Goal: Download file/media

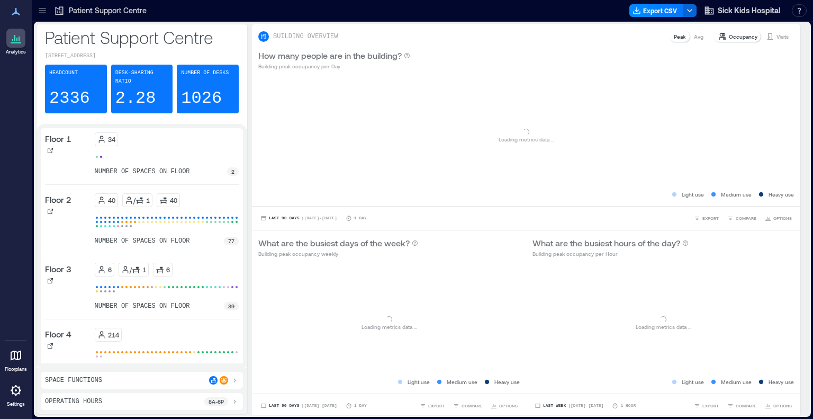
click at [43, 13] on icon at bounding box center [42, 12] width 7 height 1
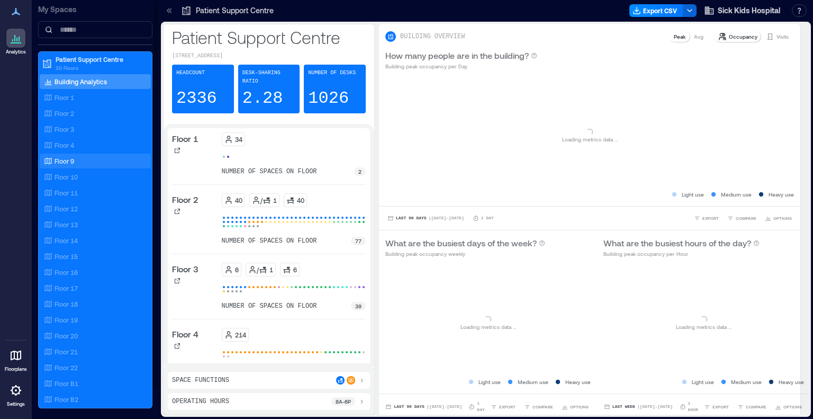
click at [55, 158] on p "Floor 9" at bounding box center [65, 161] width 20 height 8
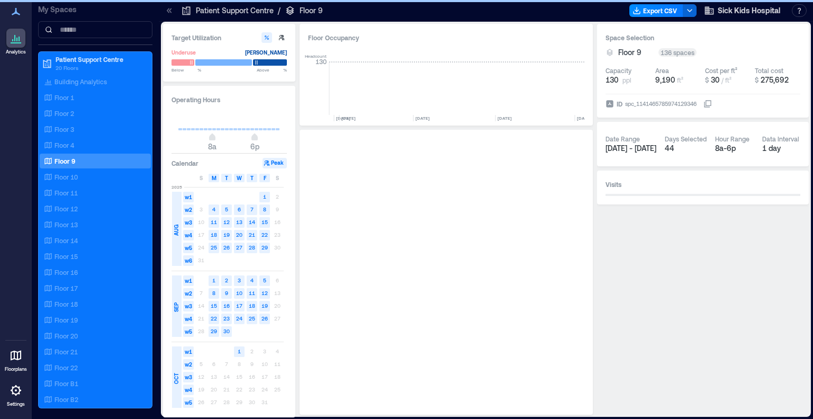
click at [166, 14] on icon at bounding box center [169, 10] width 11 height 11
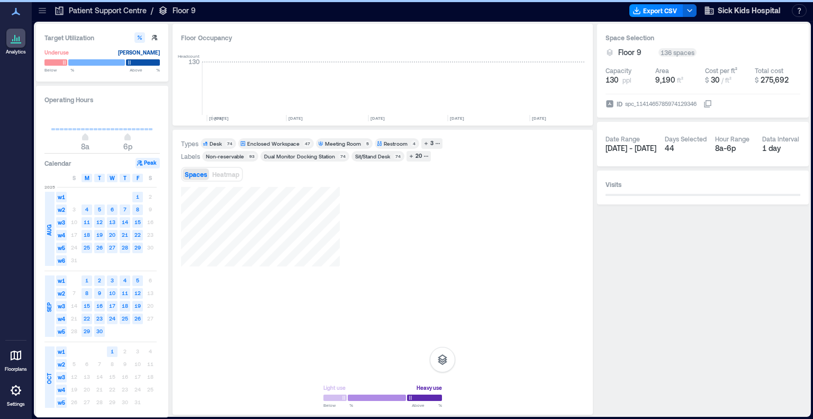
scroll to position [0, 2209]
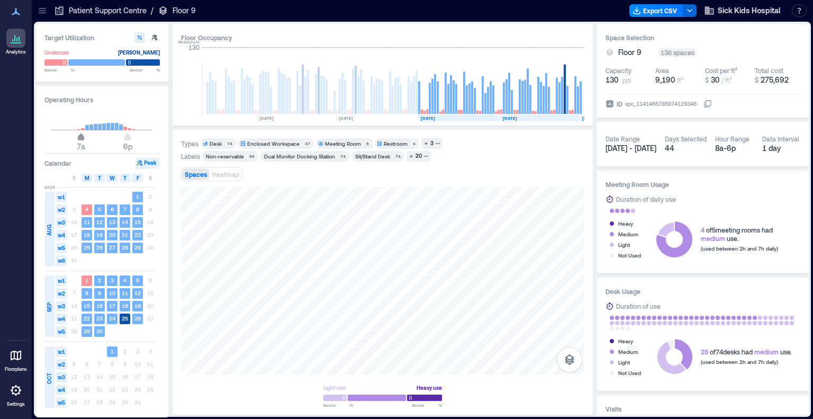
type input "*"
drag, startPoint x: 84, startPoint y: 137, endPoint x: 76, endPoint y: 137, distance: 7.9
click at [76, 137] on span "6a" at bounding box center [77, 138] width 6 height 4
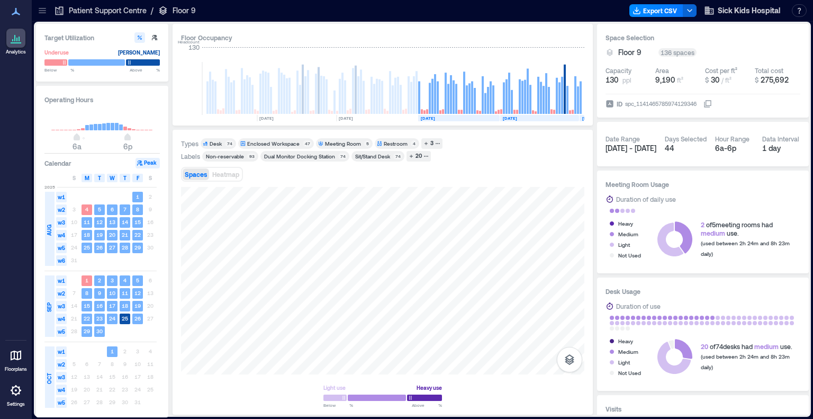
click at [341, 145] on div "Meeting Room" at bounding box center [343, 143] width 36 height 7
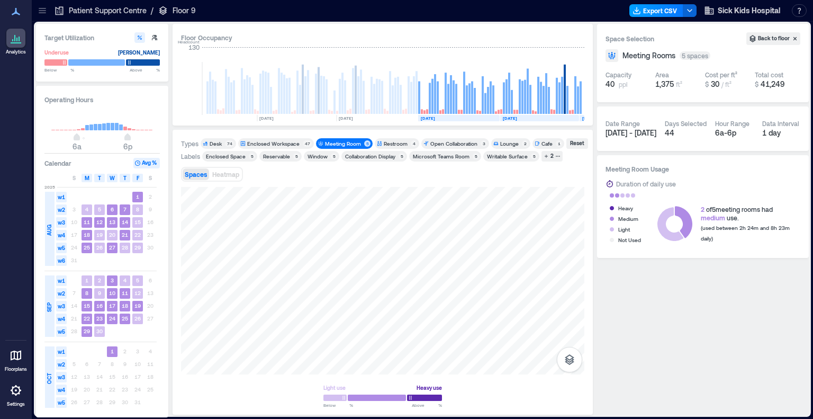
click at [670, 12] on button "Export CSV" at bounding box center [657, 10] width 54 height 13
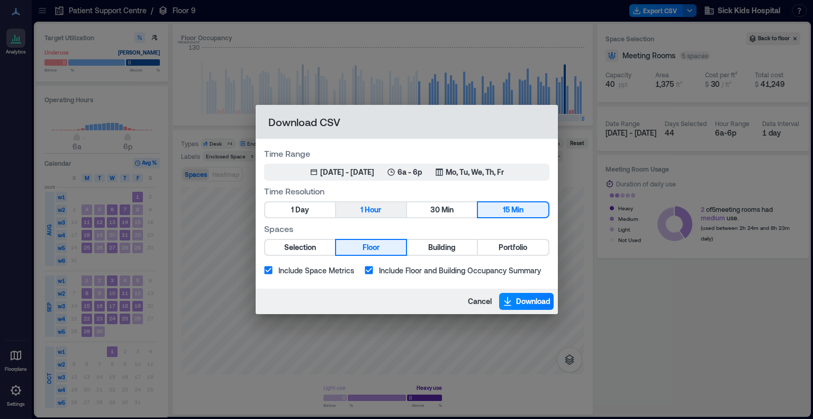
click at [371, 213] on span "Hour" at bounding box center [373, 209] width 16 height 13
click at [516, 306] on span "Download" at bounding box center [533, 301] width 34 height 11
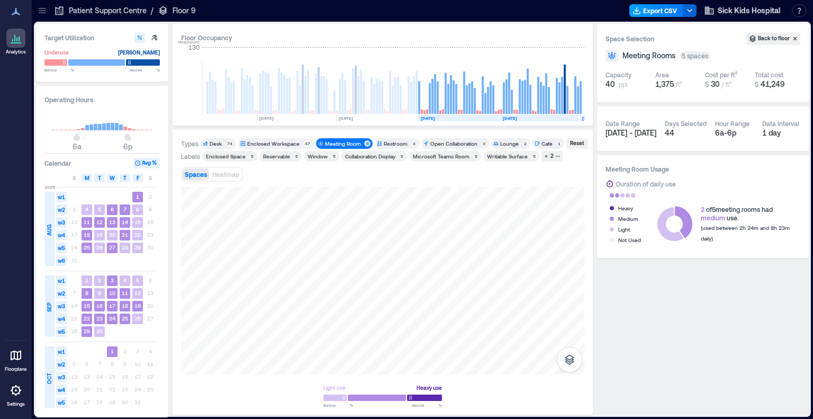
click at [665, 13] on button "Export CSV" at bounding box center [657, 10] width 54 height 13
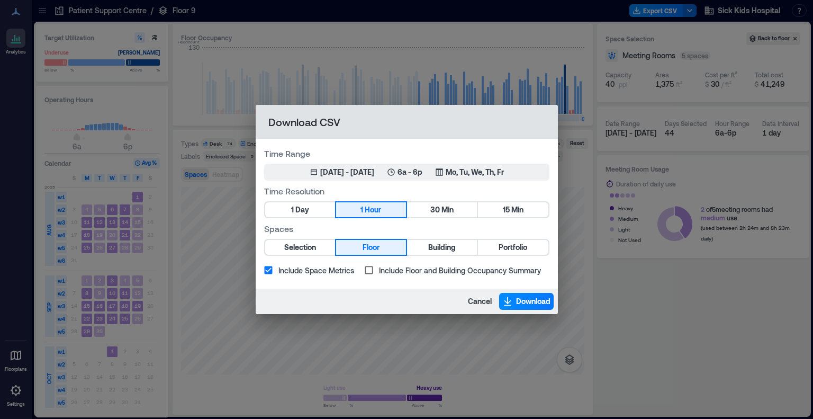
click at [694, 364] on div "Download CSV Time Range Aug 1, 2025 - [DATE] 6a - 6p Mo, Tu, We, Th, Fr Time Re…" at bounding box center [406, 209] width 813 height 419
click at [310, 216] on button "1 Day" at bounding box center [300, 209] width 70 height 15
click at [304, 249] on span "Selection" at bounding box center [300, 247] width 32 height 13
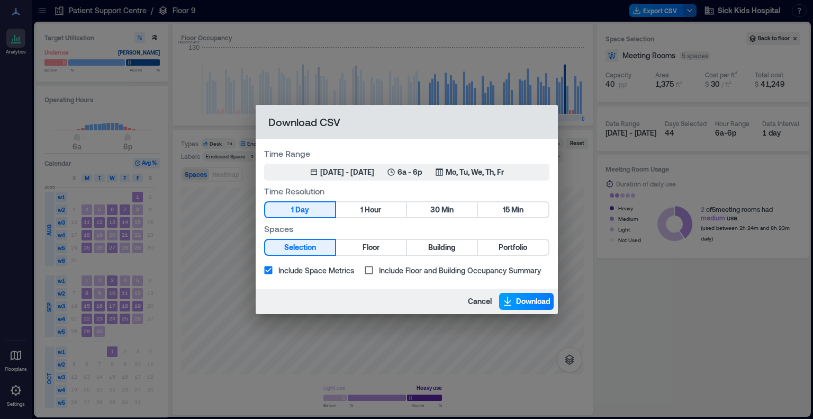
click at [527, 305] on span "Download" at bounding box center [533, 301] width 34 height 11
